Goal: Information Seeking & Learning: Learn about a topic

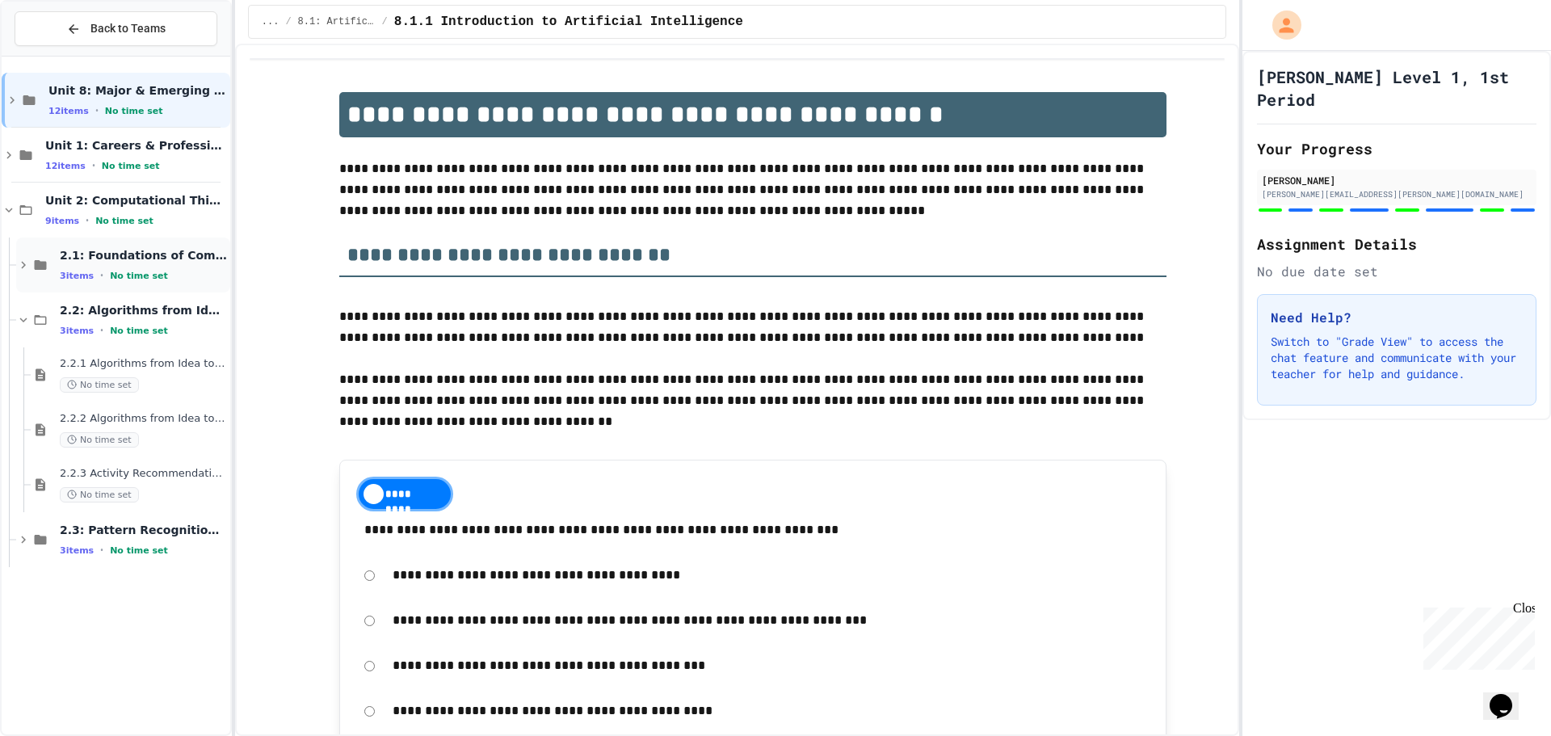
click at [165, 265] on div "2.1: Foundations of Computational Thinking 3 items • No time set" at bounding box center [143, 265] width 167 height 34
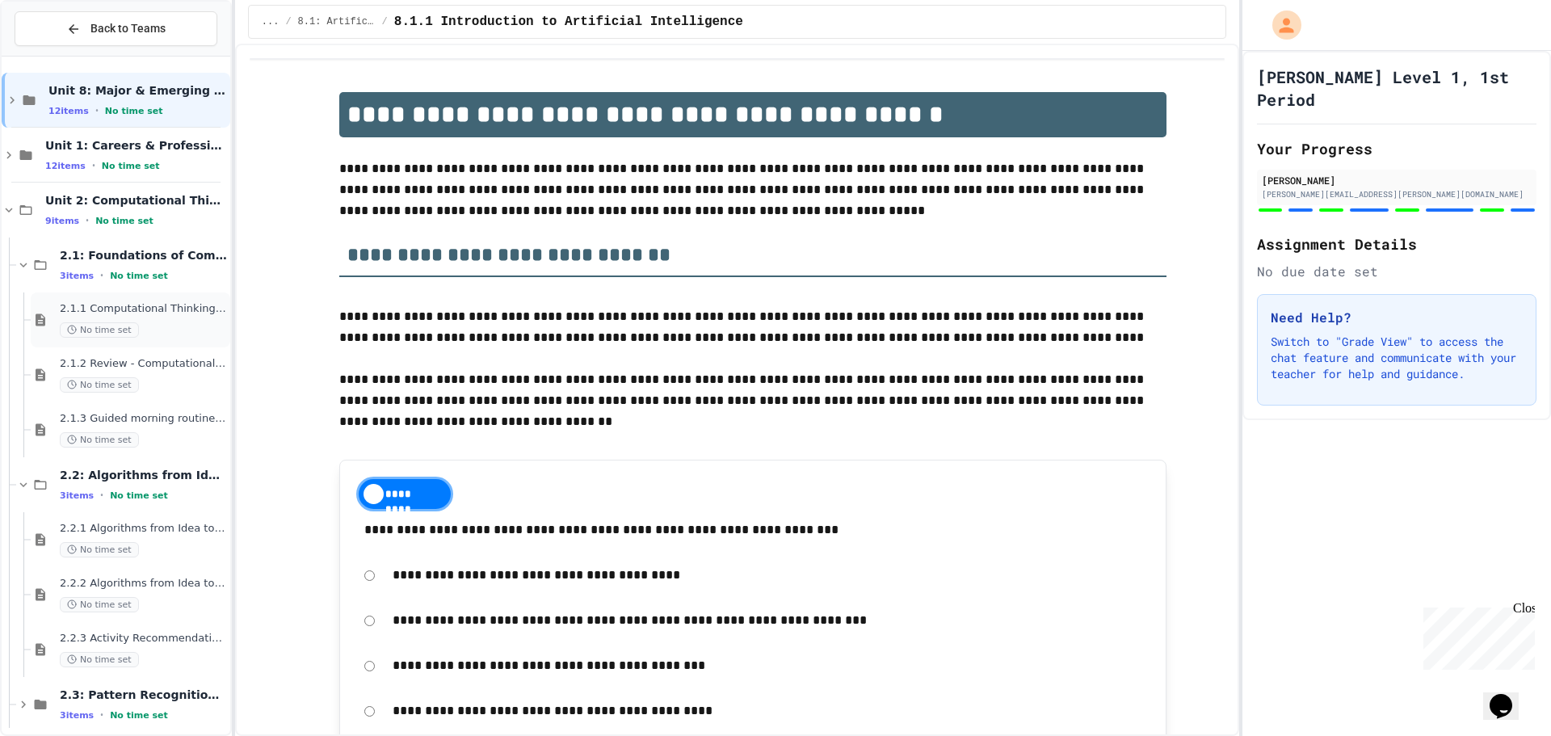
click at [154, 331] on div "No time set" at bounding box center [143, 329] width 167 height 15
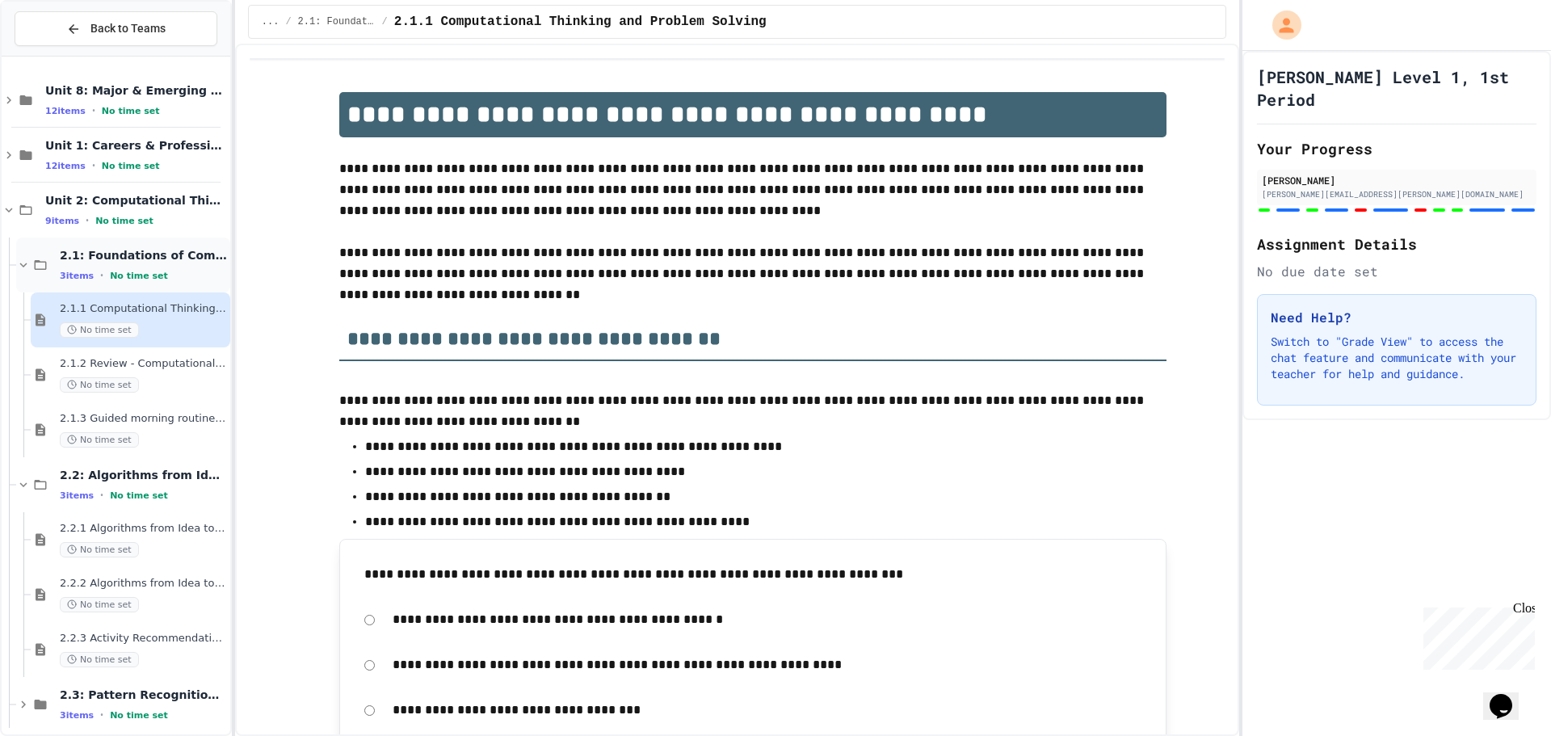
click at [44, 274] on div "2.1: Foundations of Computational Thinking 3 items • No time set" at bounding box center [123, 264] width 214 height 55
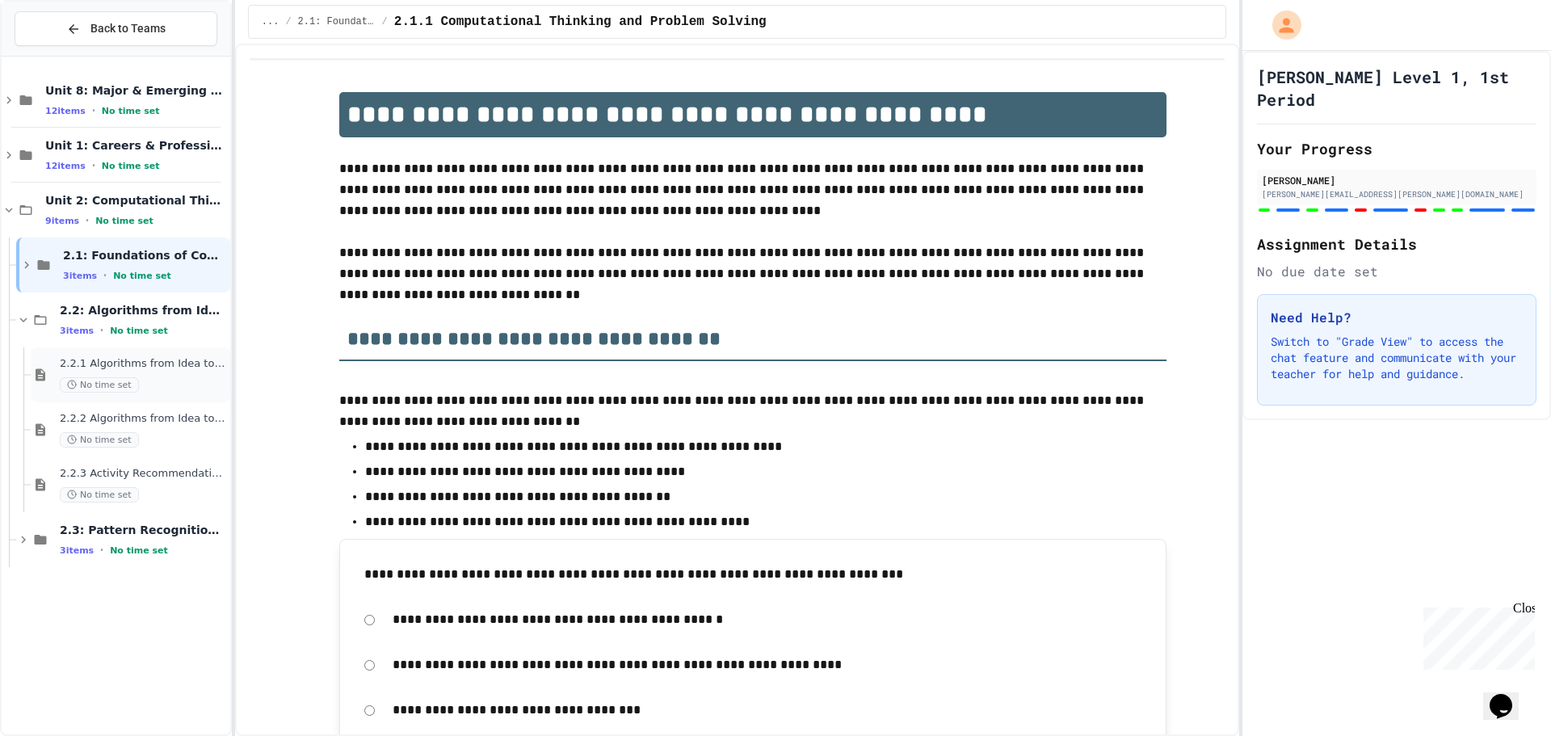
click at [162, 359] on span "2.2.1 Algorithms from Idea to Flowchart" at bounding box center [143, 364] width 167 height 14
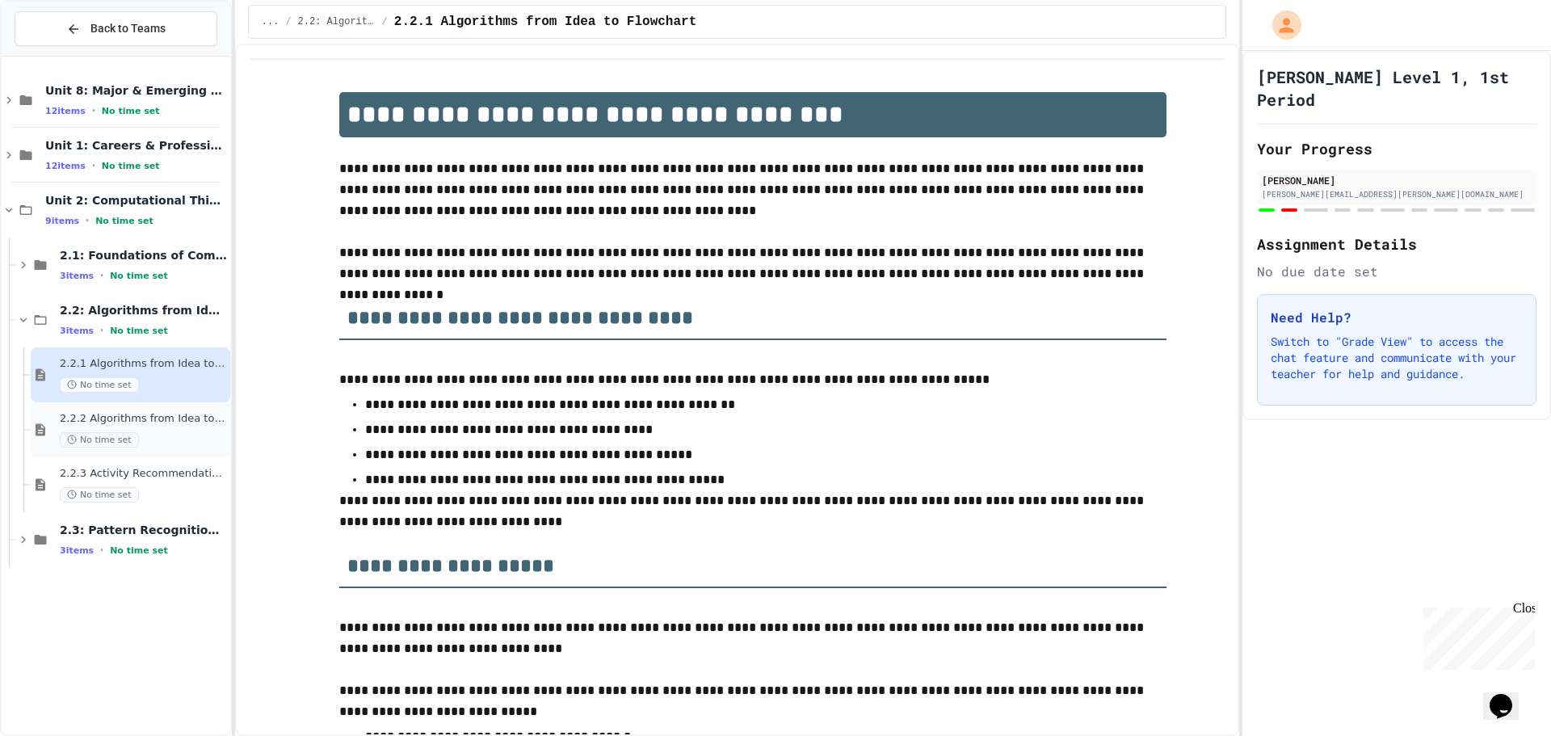
click at [150, 435] on div "No time set" at bounding box center [143, 439] width 167 height 15
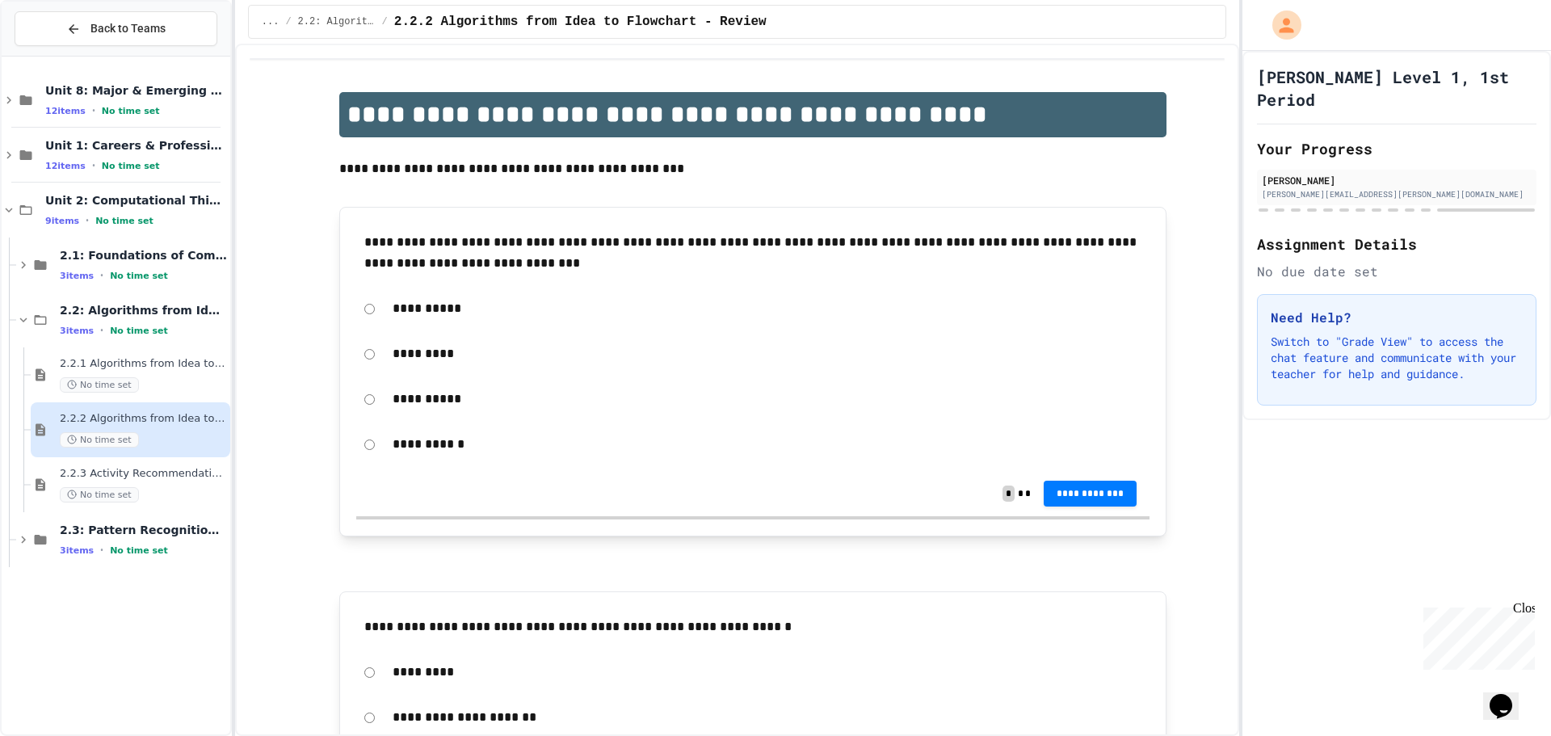
click at [199, 481] on div "2.2.3 Activity Recommendation Algorithm No time set" at bounding box center [143, 485] width 167 height 36
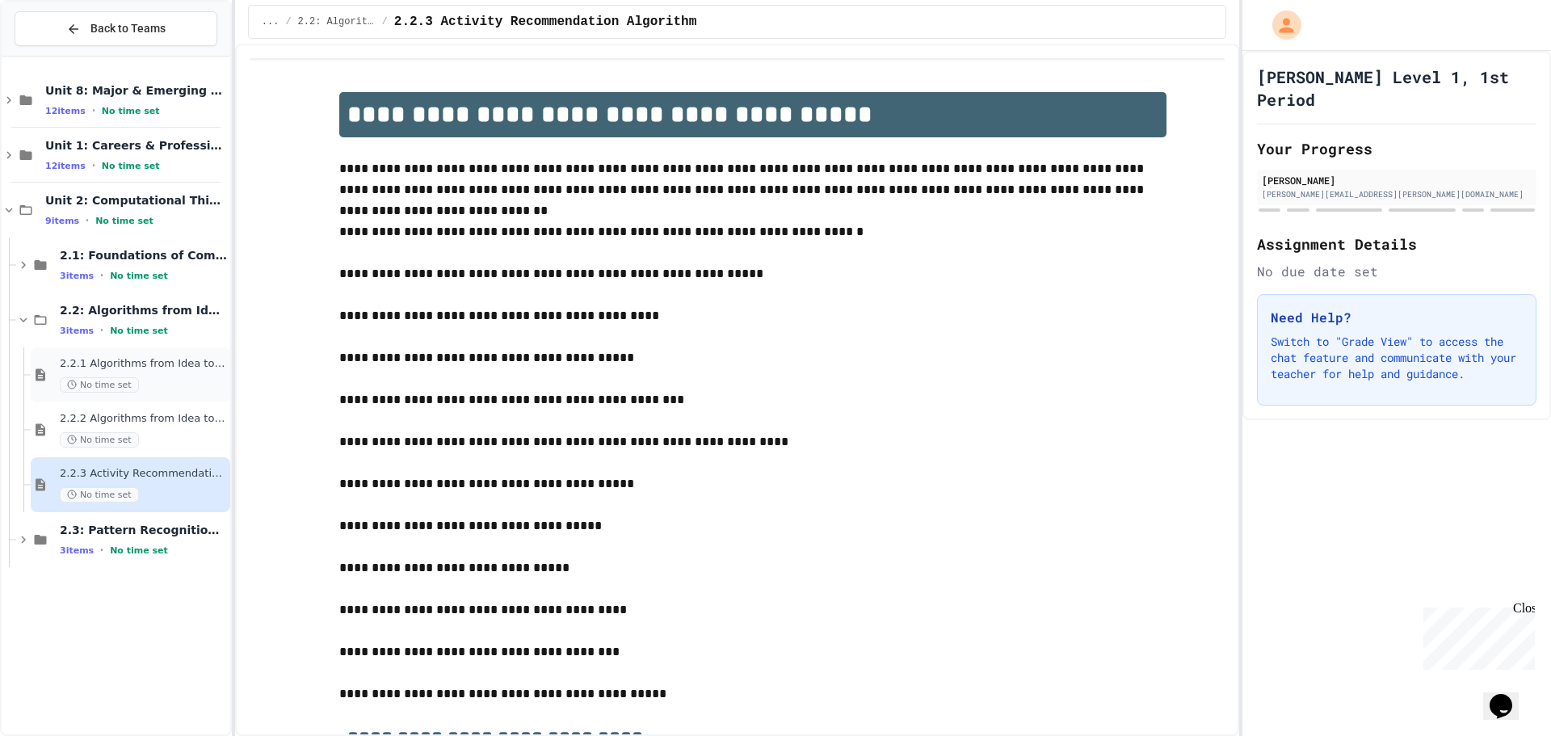
click at [164, 377] on div "No time set" at bounding box center [143, 384] width 167 height 15
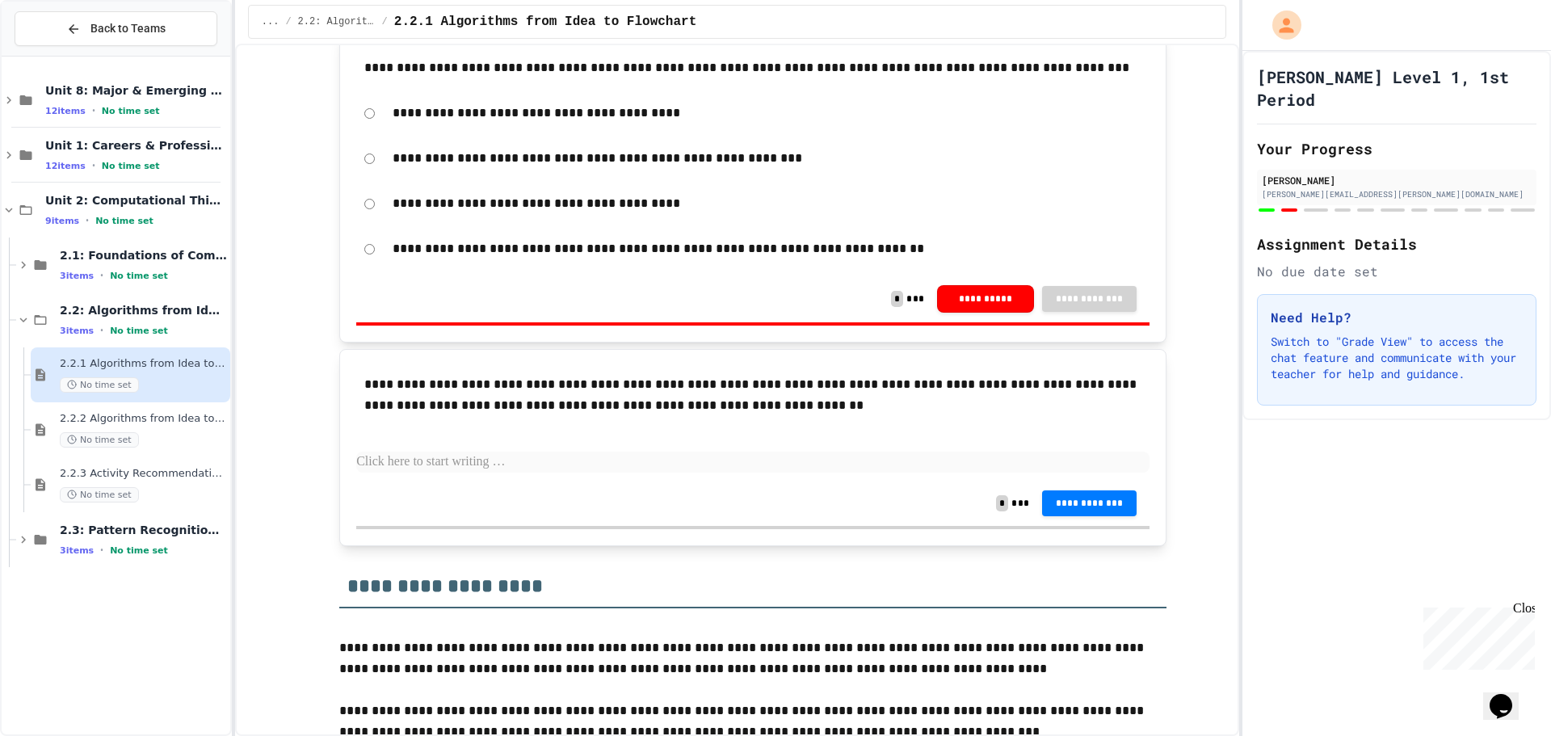
scroll to position [2908, 0]
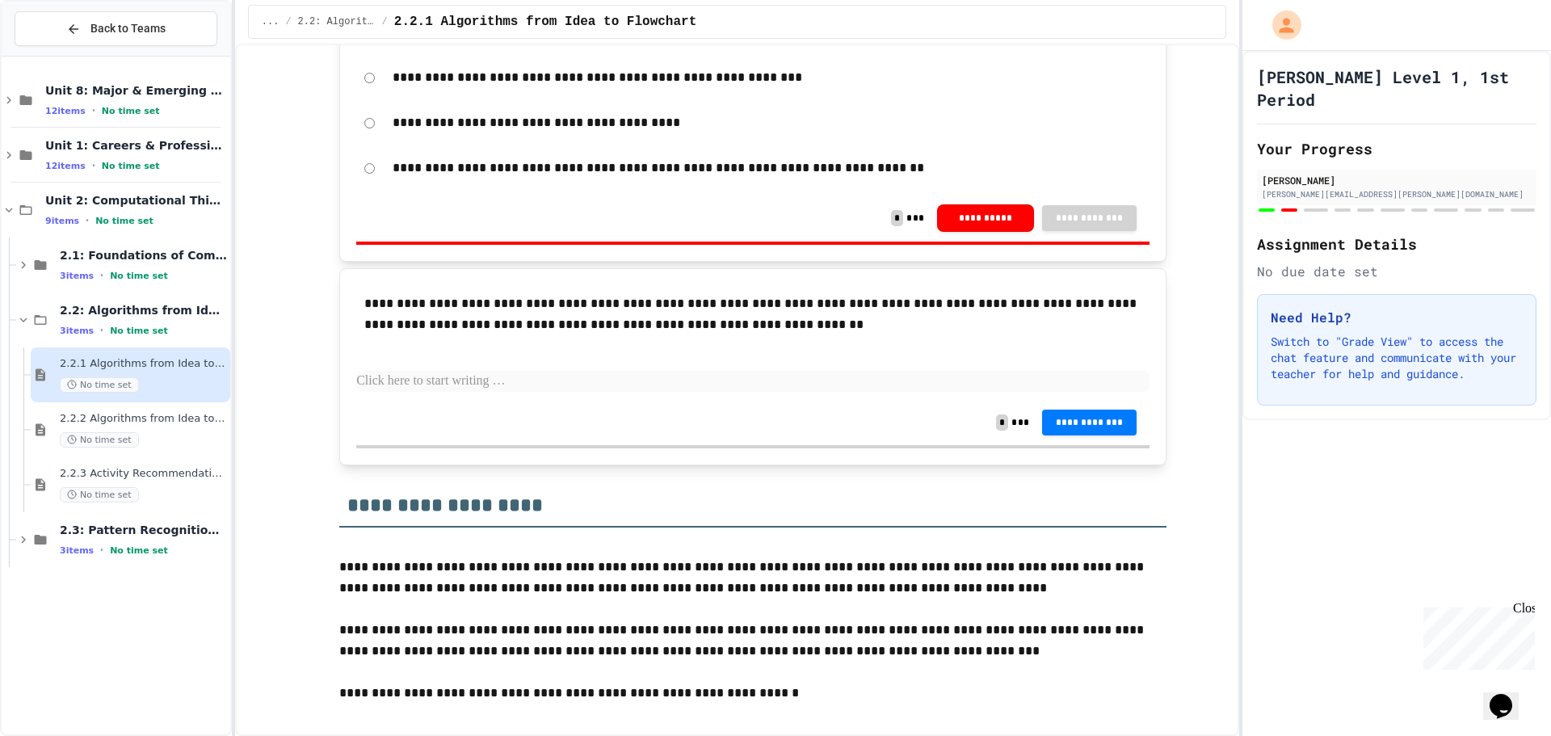
click at [563, 380] on p at bounding box center [752, 381] width 793 height 21
click at [1531, 608] on div "Close" at bounding box center [1523, 611] width 20 height 20
click at [636, 385] on p at bounding box center [752, 381] width 793 height 21
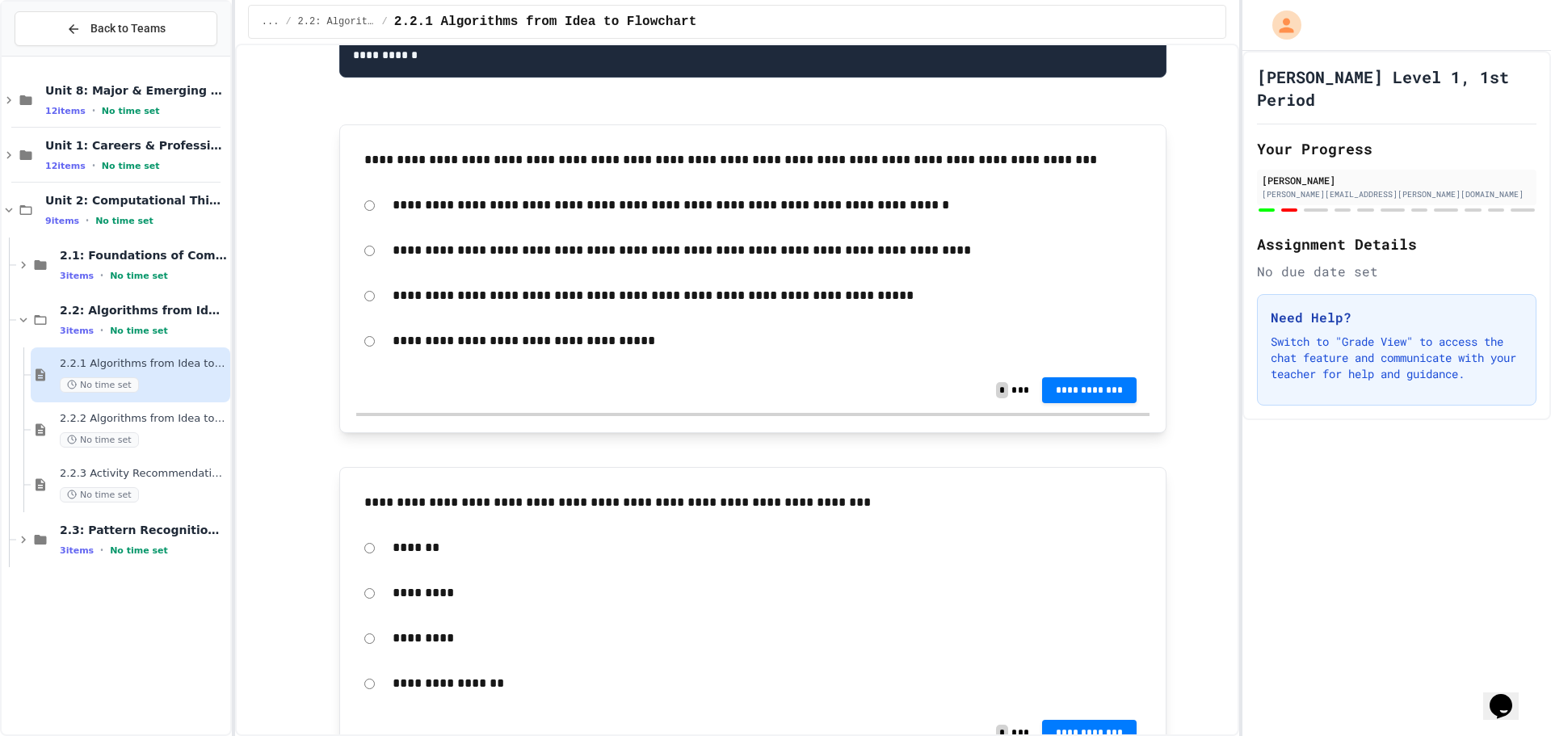
scroll to position [4604, 0]
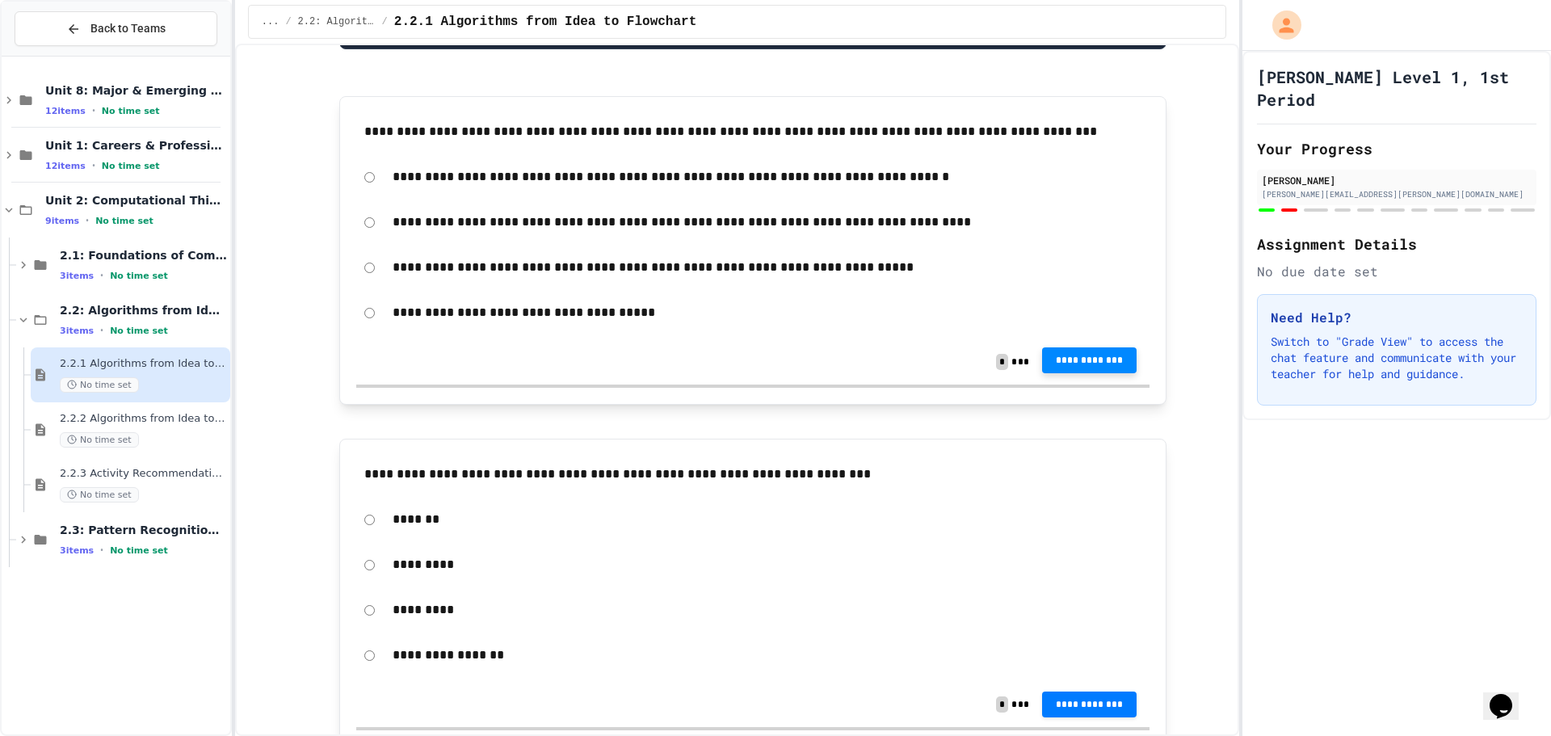
click at [1092, 367] on span "**********" at bounding box center [1089, 360] width 69 height 13
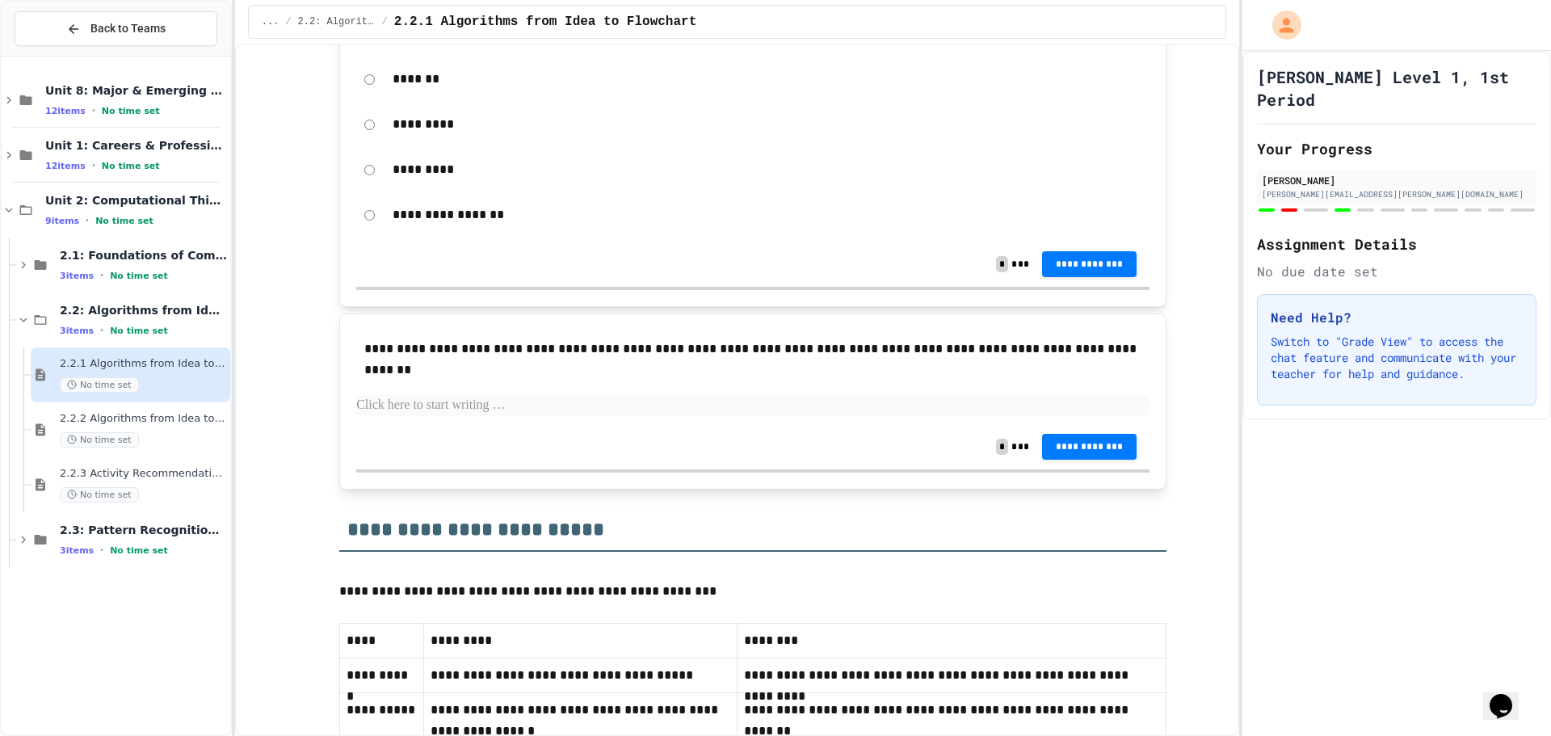
scroll to position [5089, 0]
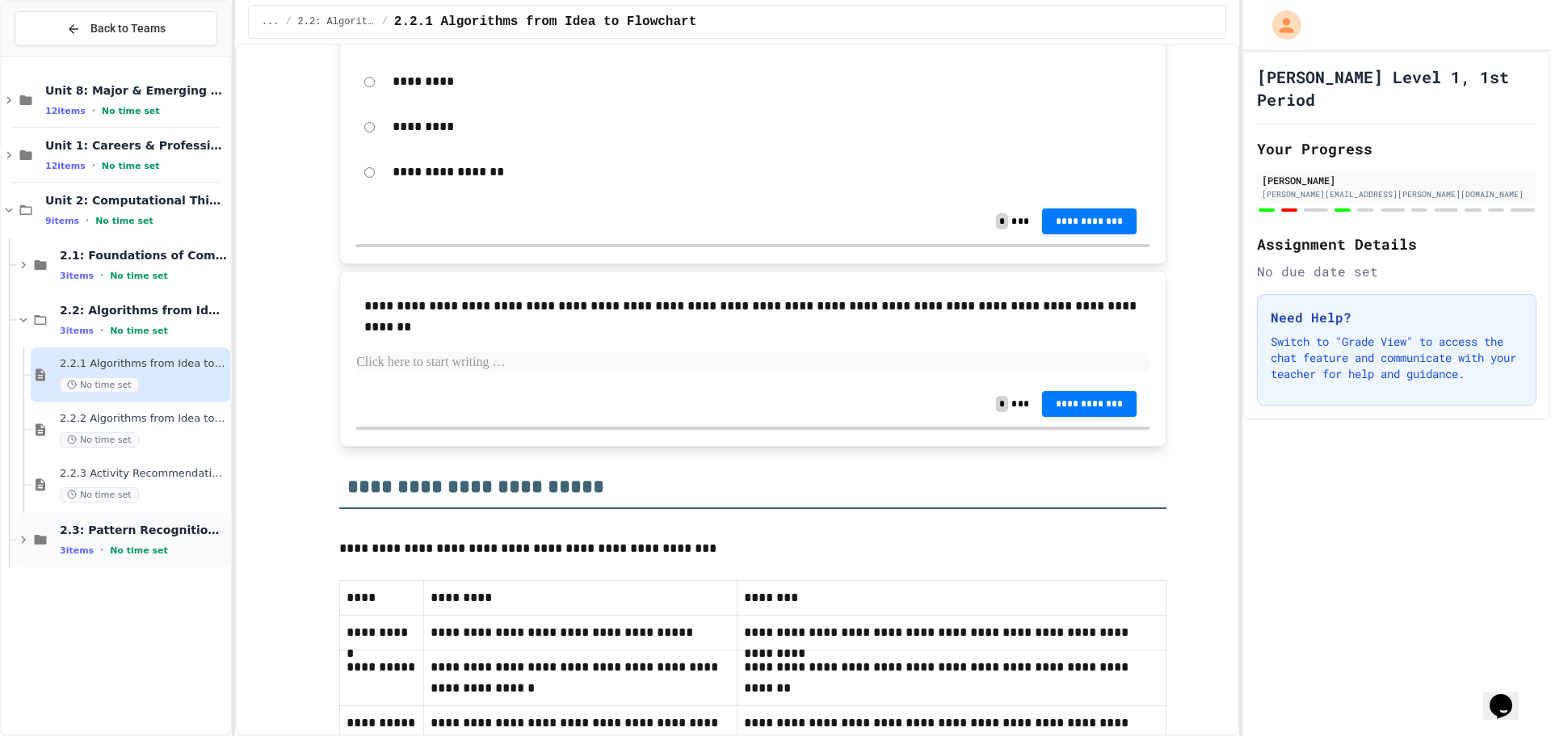
click at [131, 535] on span "2.3: Pattern Recognition & Decomposition" at bounding box center [143, 530] width 167 height 15
click at [1072, 233] on button "**********" at bounding box center [1089, 220] width 95 height 26
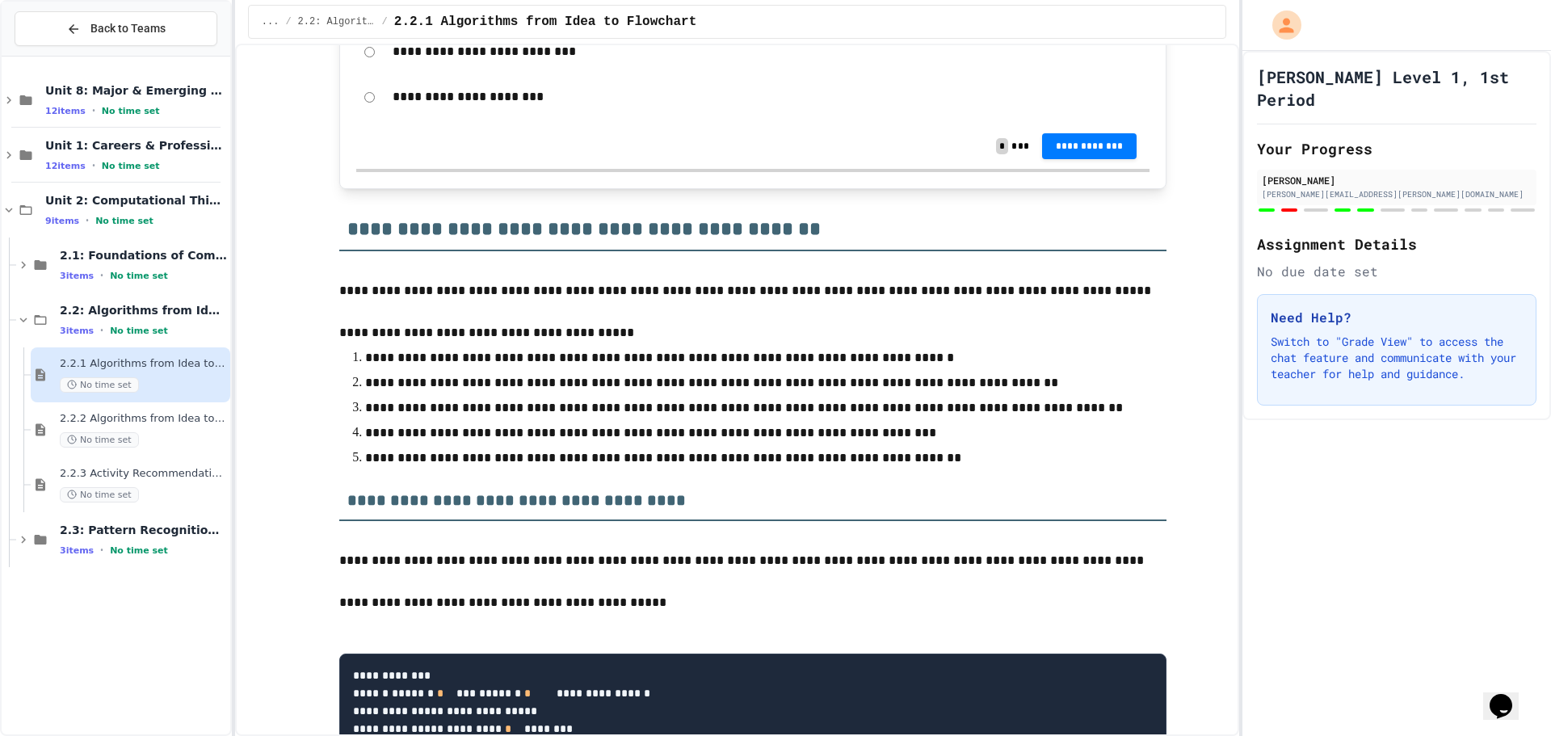
scroll to position [6058, 0]
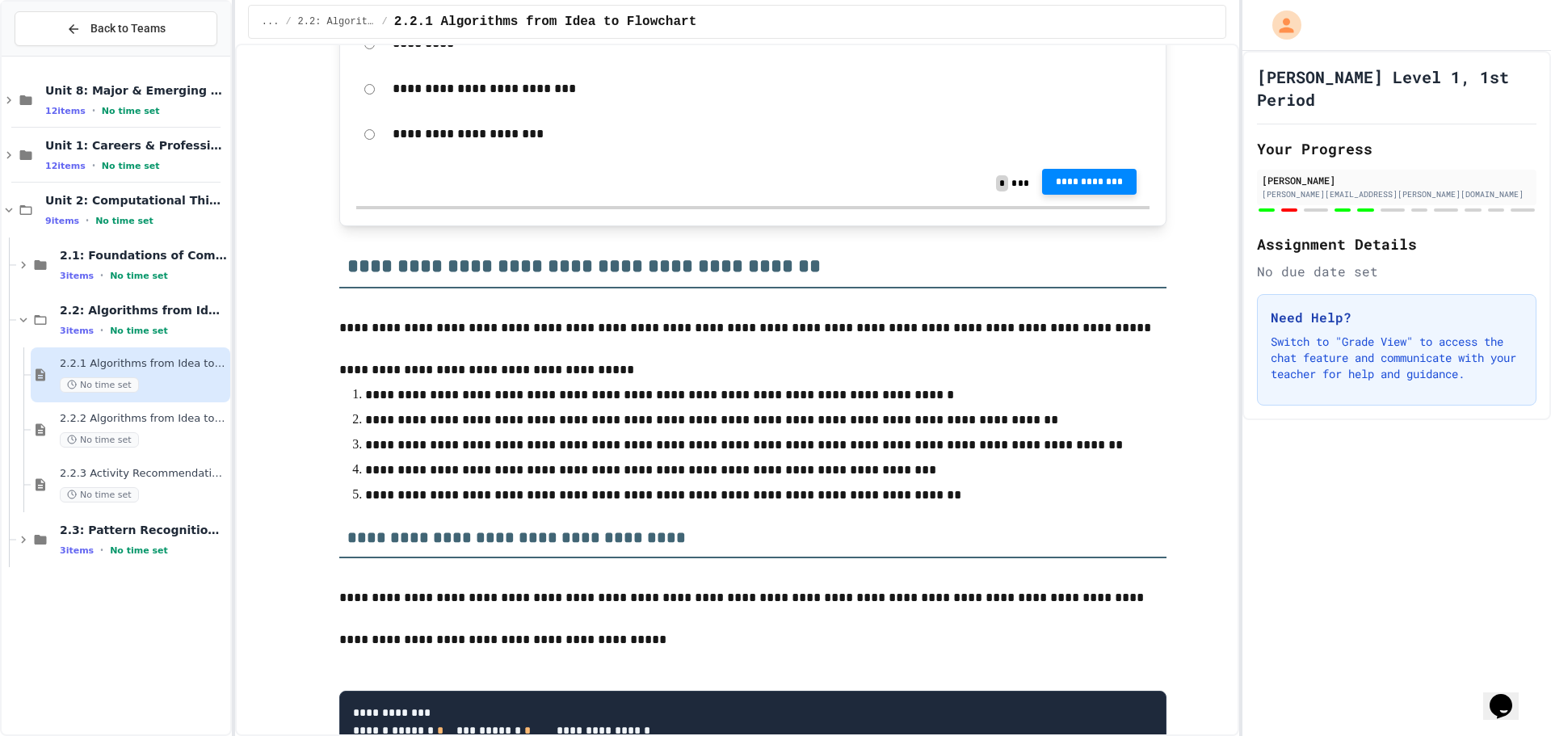
click at [1087, 188] on span "**********" at bounding box center [1089, 181] width 69 height 13
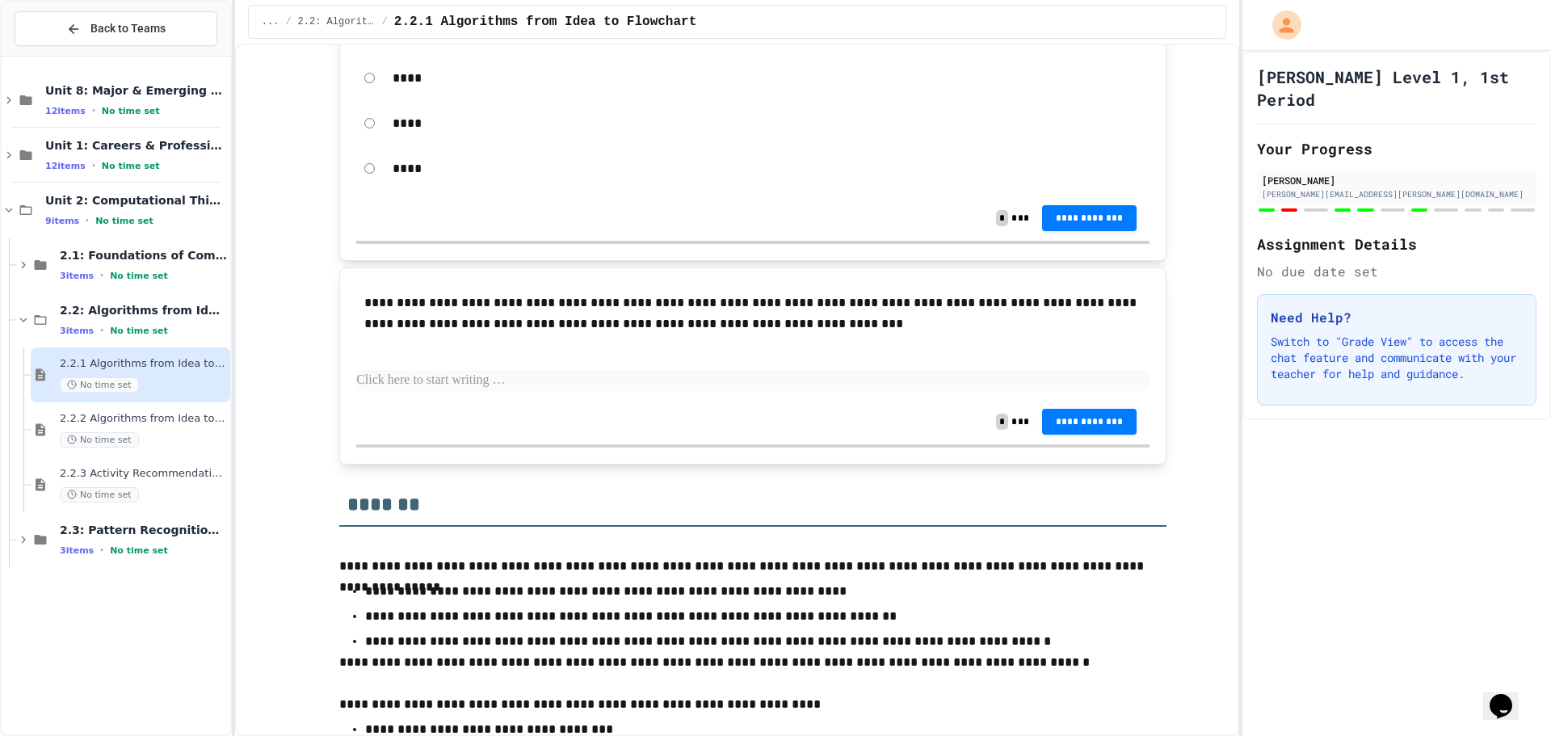
scroll to position [8320, 0]
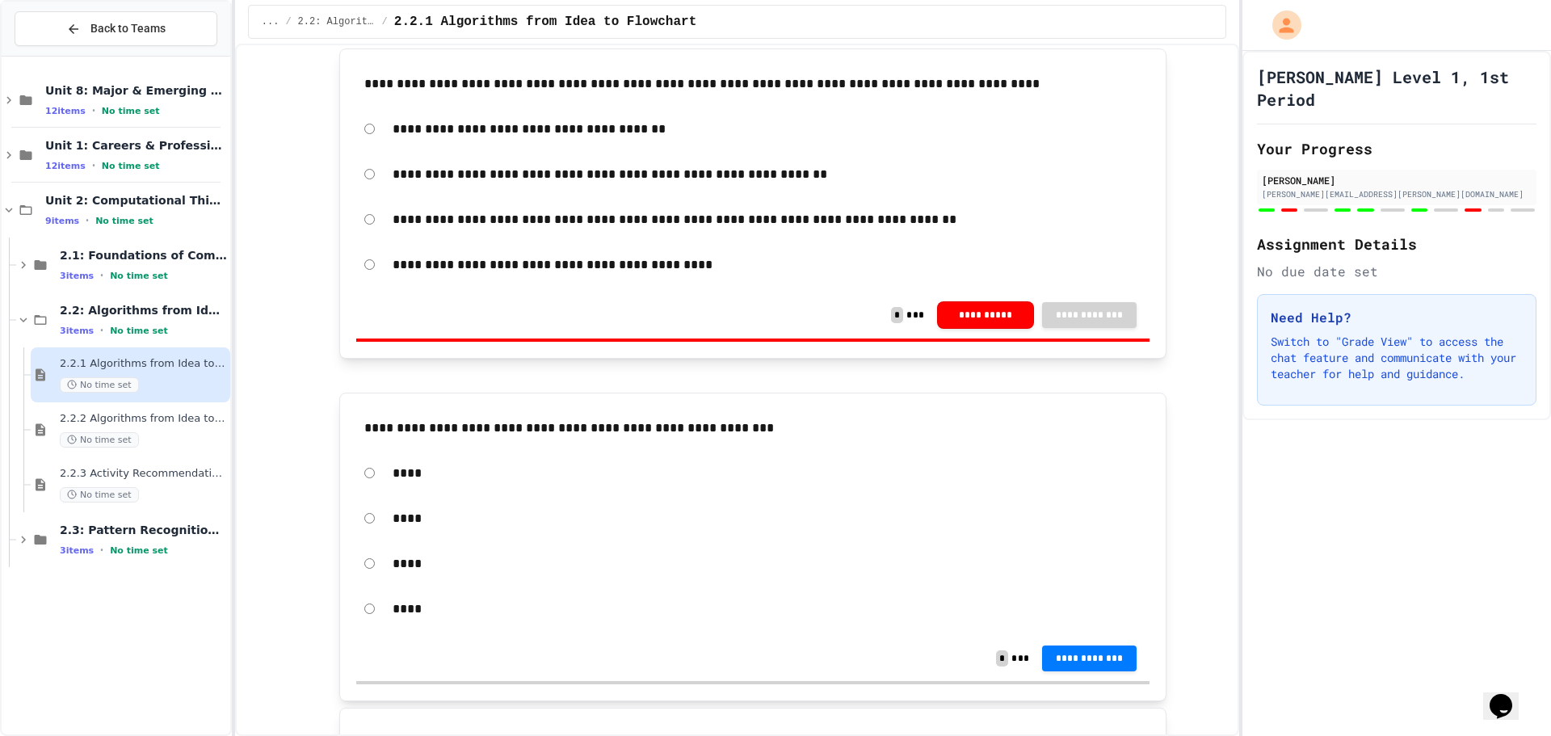
scroll to position [7835, 0]
